Goal: Task Accomplishment & Management: Manage account settings

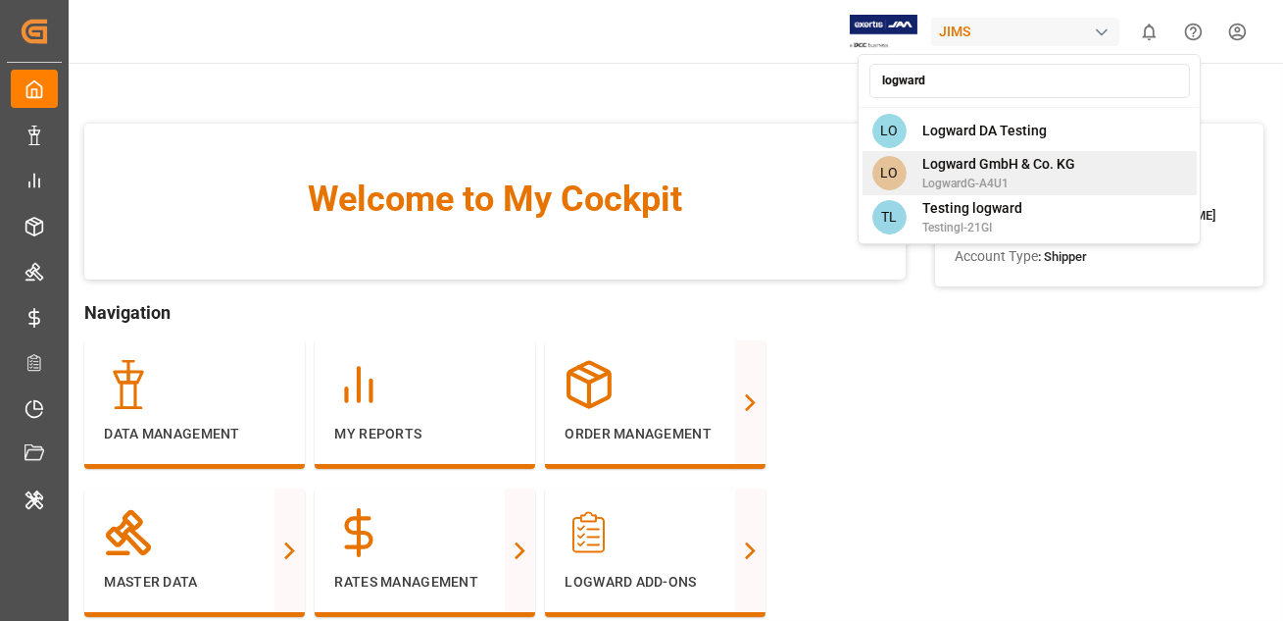
type input "logward"
click at [942, 170] on span "Logward GmbH & Co. KG" at bounding box center [999, 164] width 153 height 21
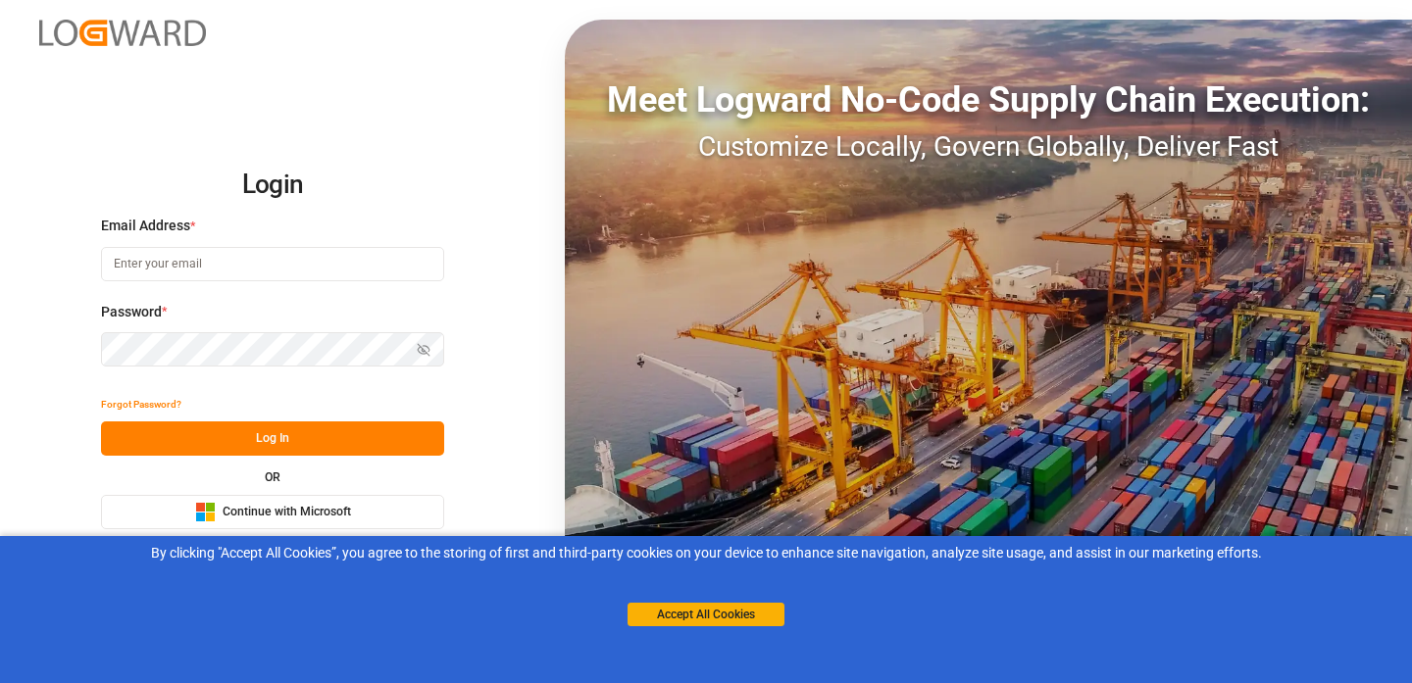
click at [280, 522] on div "Microsoft Logo Continue with Microsoft" at bounding box center [273, 512] width 156 height 21
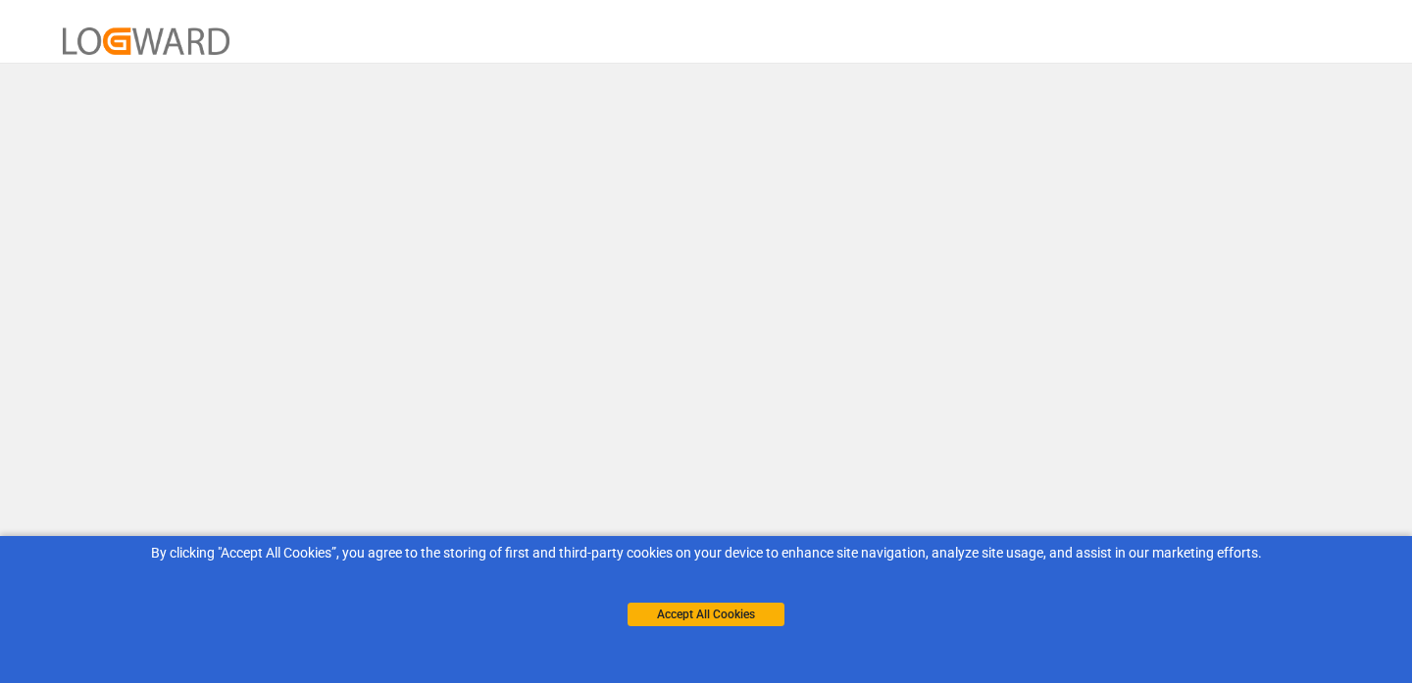
click at [668, 615] on button "Accept All Cookies" at bounding box center [705, 615] width 157 height 24
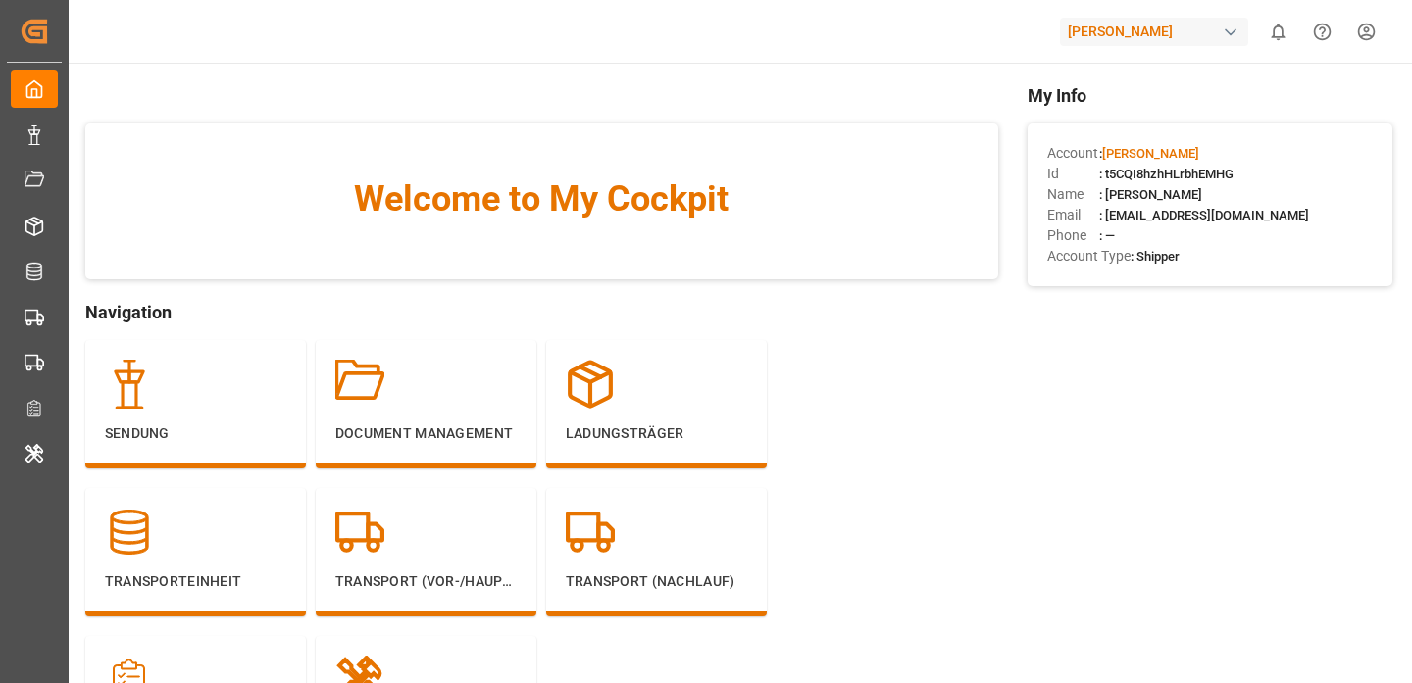
click at [1133, 176] on span ": t5CQI8hzhHLrbhEMHG" at bounding box center [1166, 174] width 134 height 15
copy span "t5CQI8hzhHLrbhEMHG"
